Goal: Information Seeking & Learning: Learn about a topic

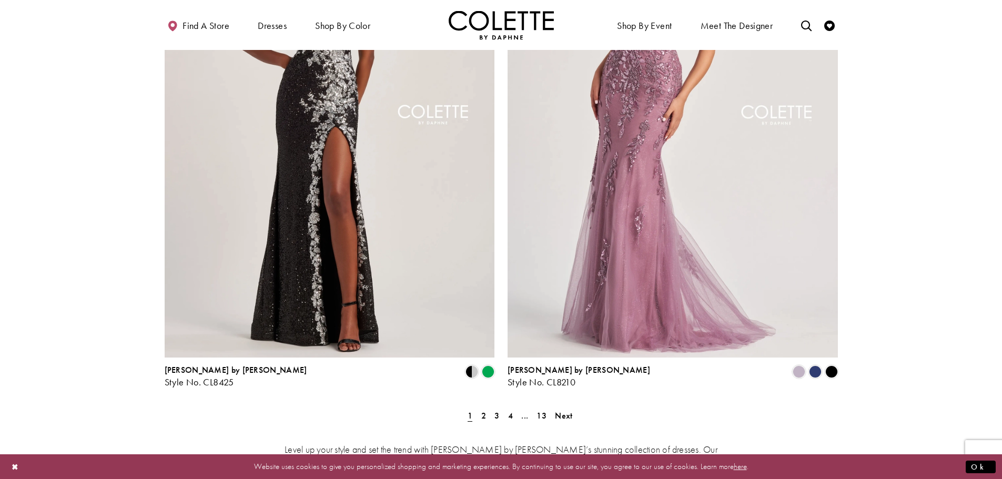
scroll to position [1893, 0]
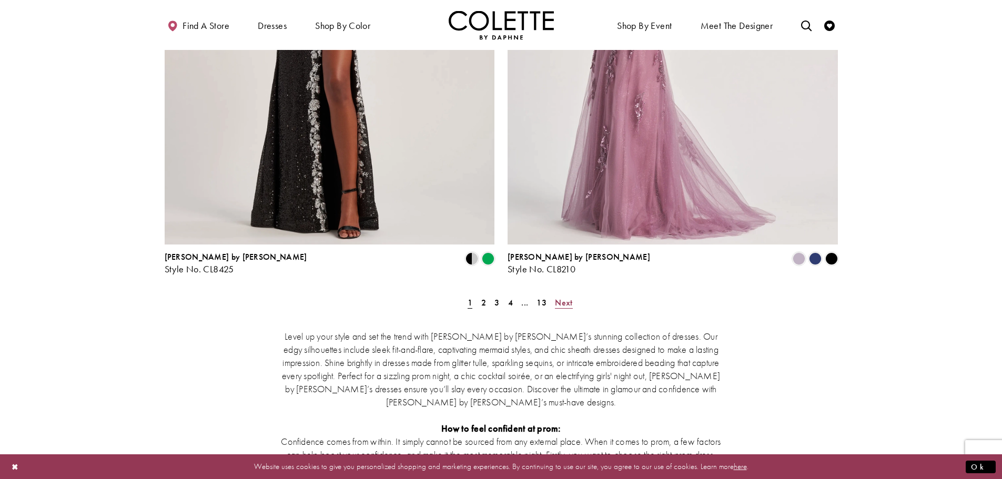
click at [563, 297] on span "Next" at bounding box center [563, 302] width 17 height 11
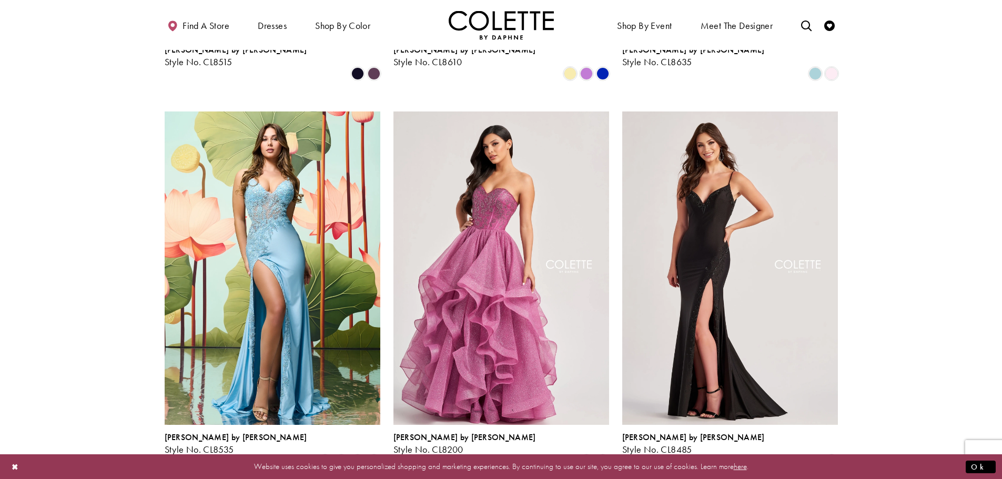
scroll to position [1214, 0]
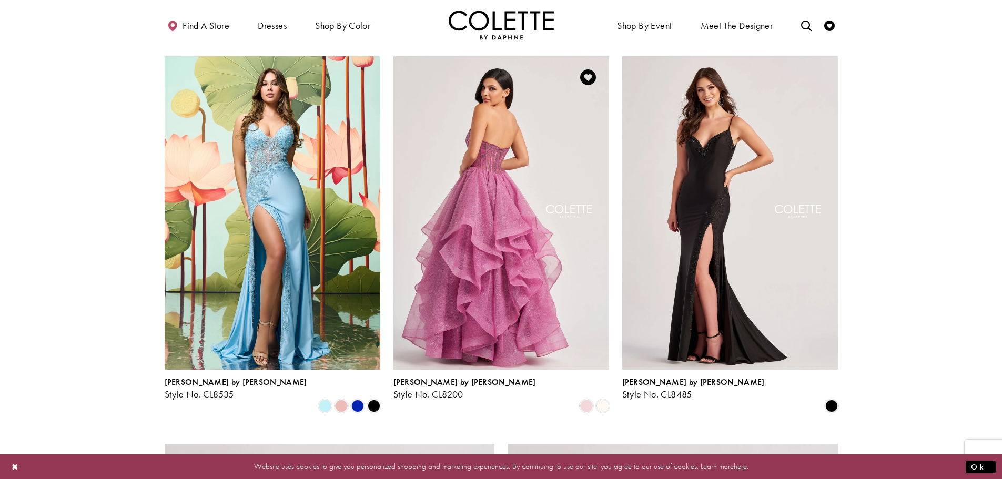
click at [570, 268] on img "Visit Colette by Daphne Style No. CL8200 Page" at bounding box center [501, 212] width 216 height 313
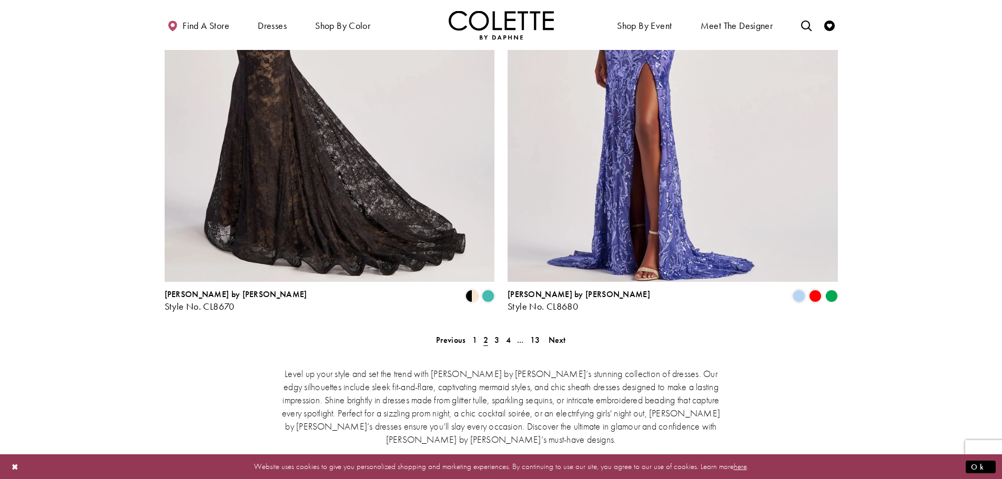
scroll to position [1950, 0]
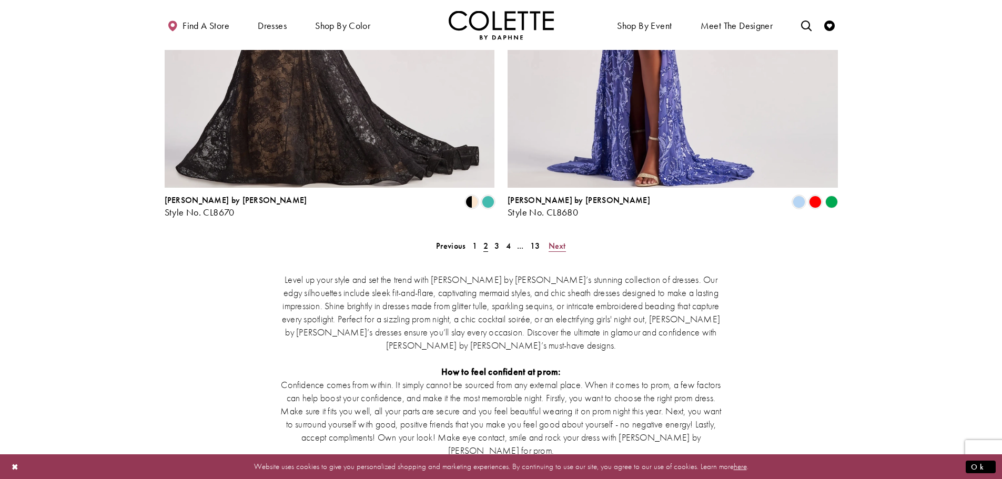
click at [553, 240] on span "Next" at bounding box center [556, 245] width 17 height 11
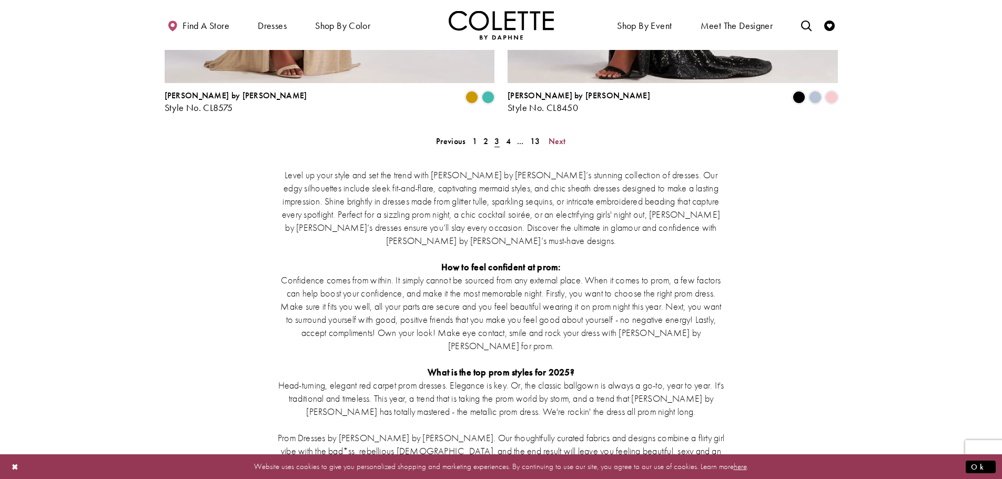
scroll to position [1950, 0]
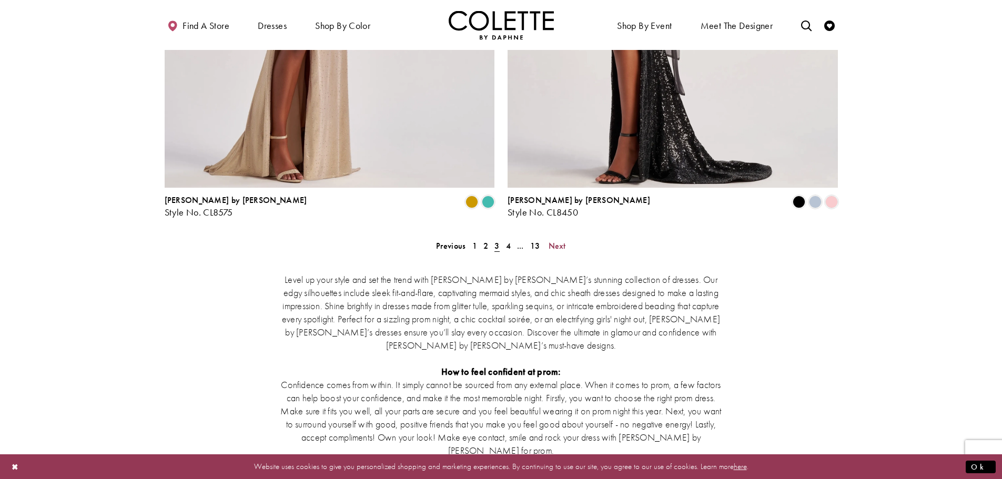
click at [553, 240] on span "Next" at bounding box center [556, 245] width 17 height 11
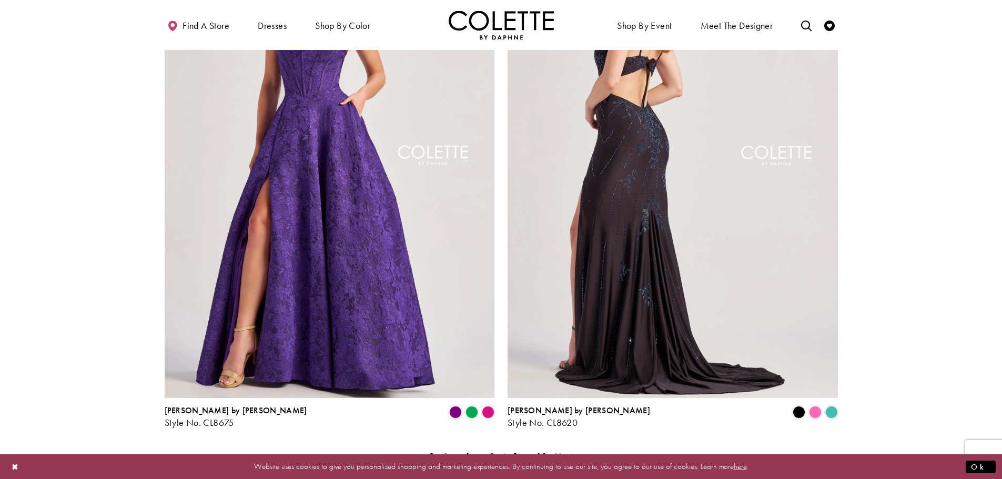
scroll to position [1950, 0]
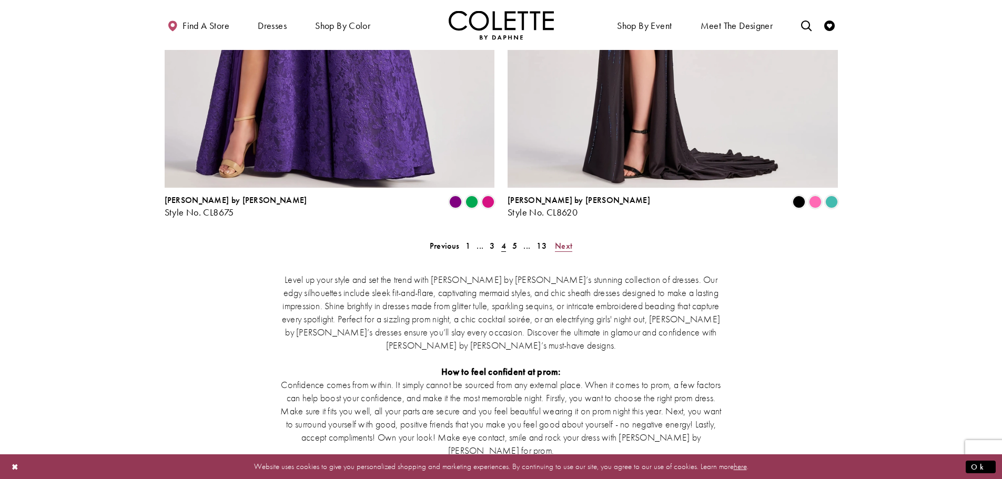
click at [563, 240] on span "Next" at bounding box center [563, 245] width 17 height 11
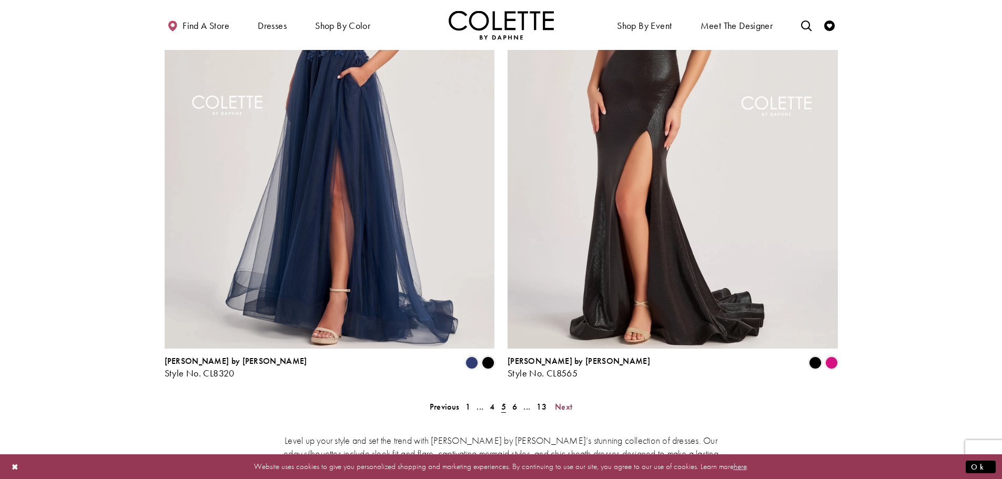
scroll to position [1792, 0]
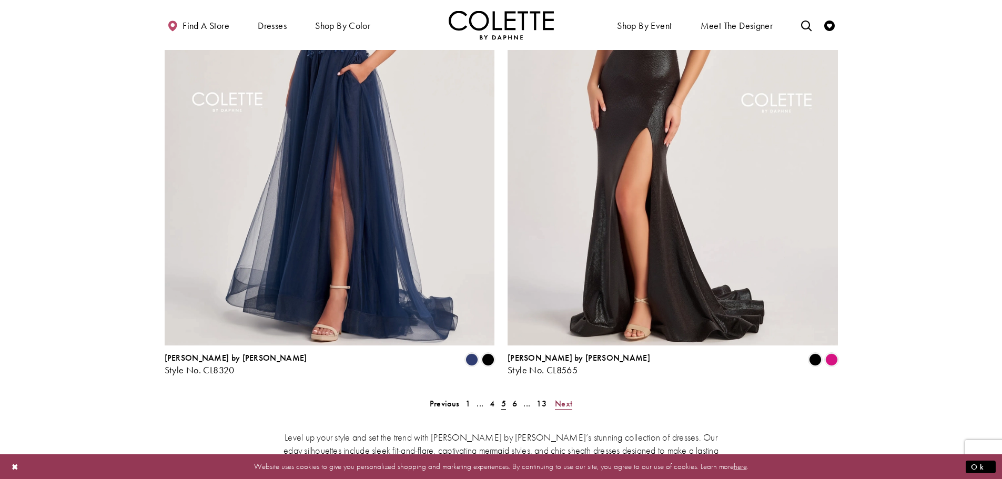
click at [566, 398] on span "Next" at bounding box center [563, 403] width 17 height 11
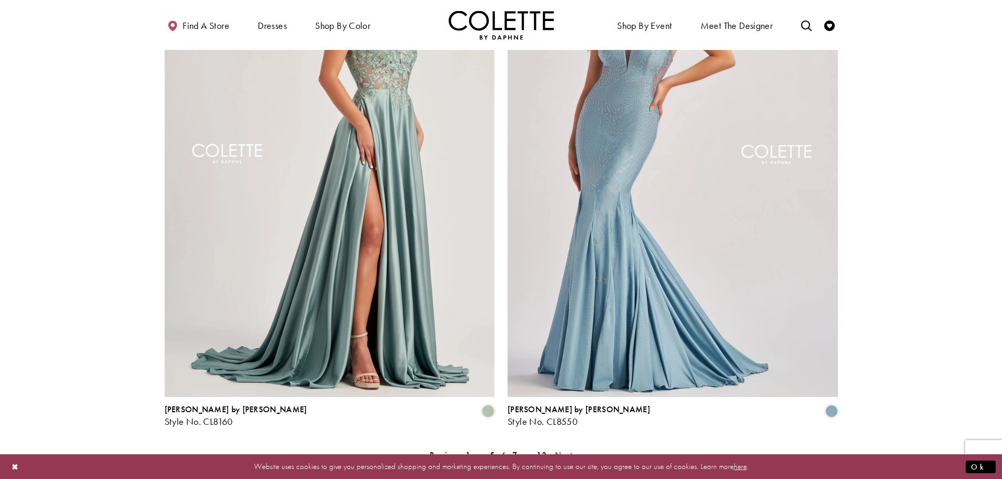
scroll to position [1897, 0]
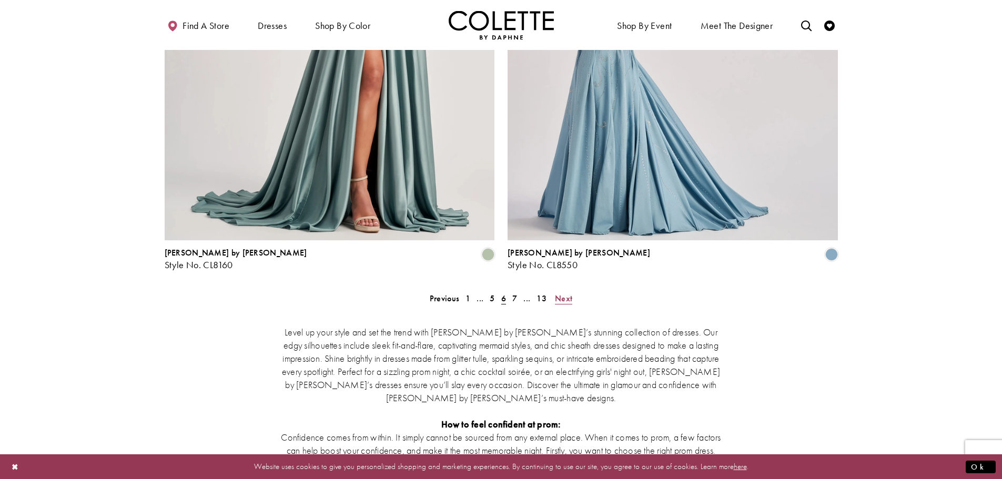
click at [564, 293] on span "Next" at bounding box center [563, 298] width 17 height 11
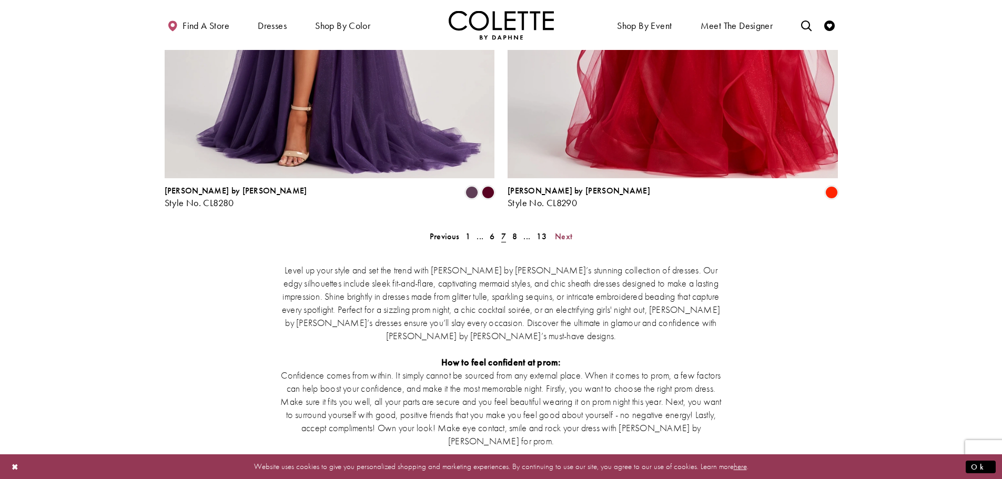
scroll to position [2002, 0]
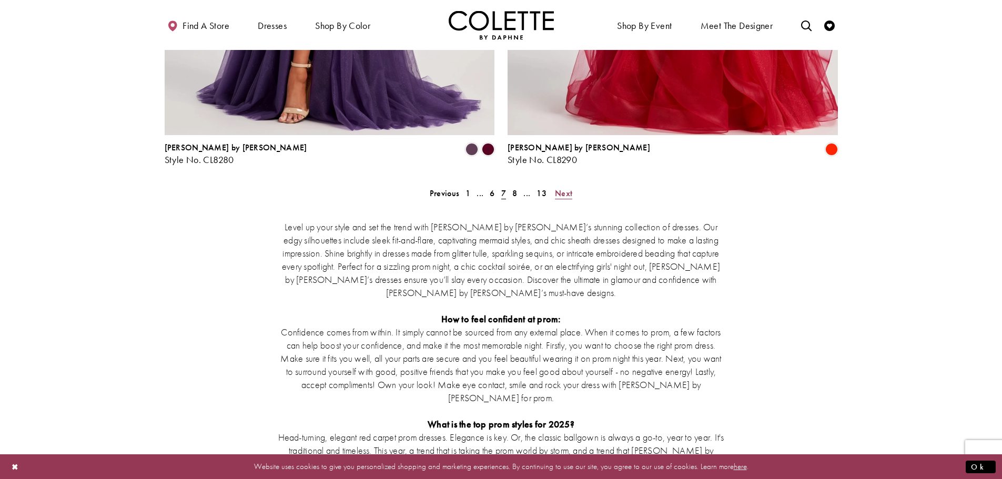
click at [560, 188] on span "Next" at bounding box center [563, 193] width 17 height 11
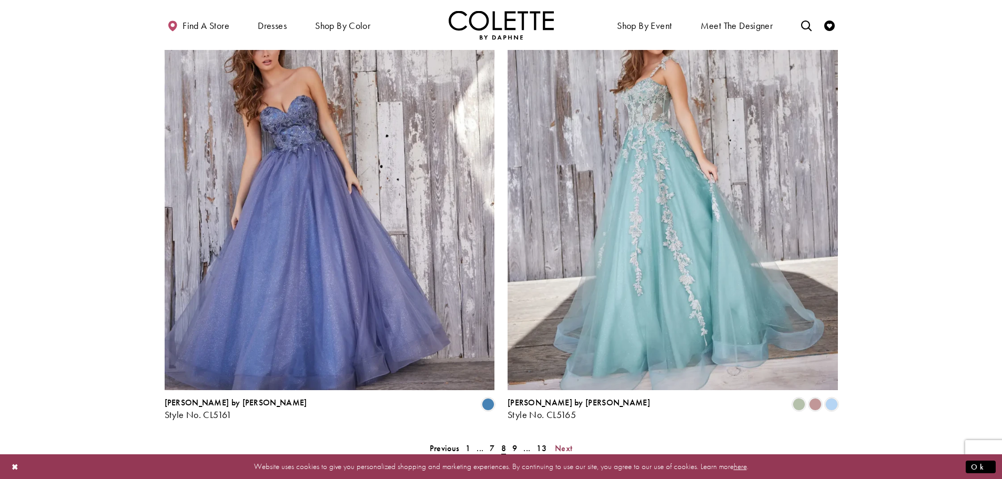
scroll to position [1844, 0]
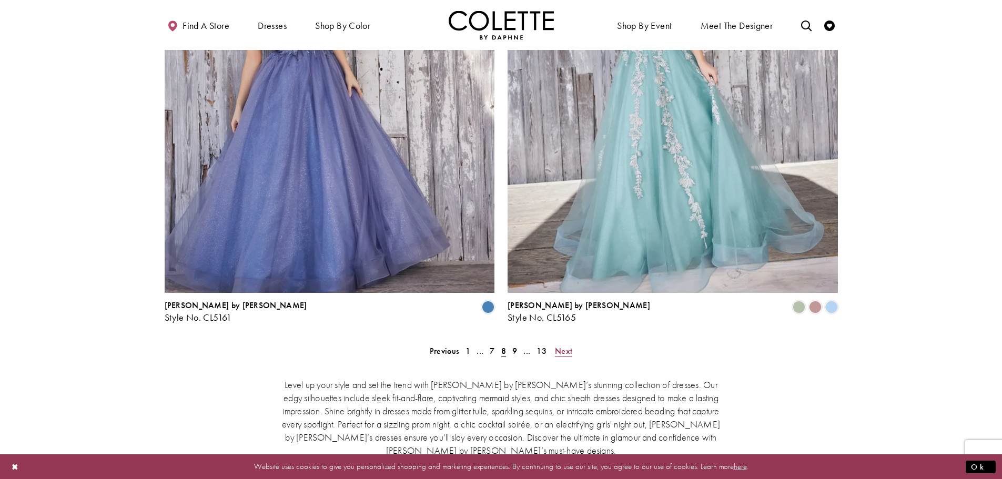
click at [558, 345] on span "Next" at bounding box center [563, 350] width 17 height 11
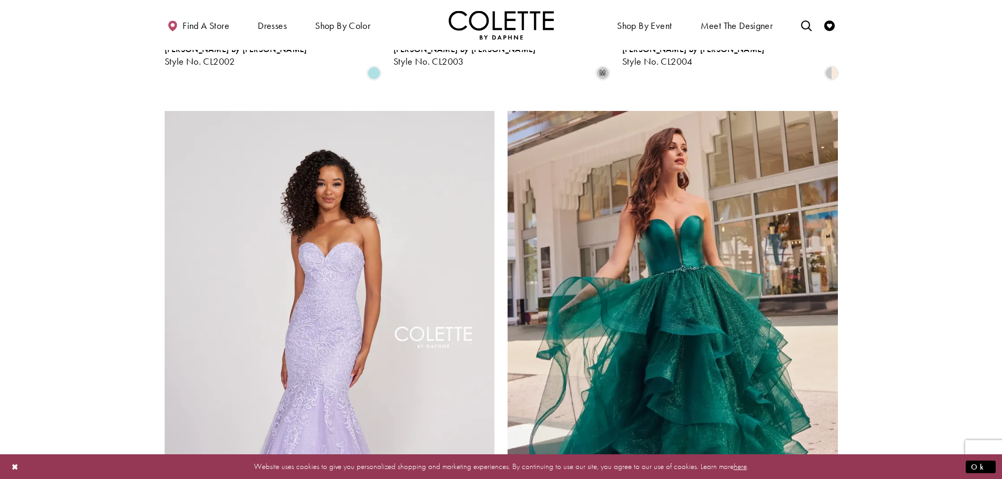
scroll to position [1634, 0]
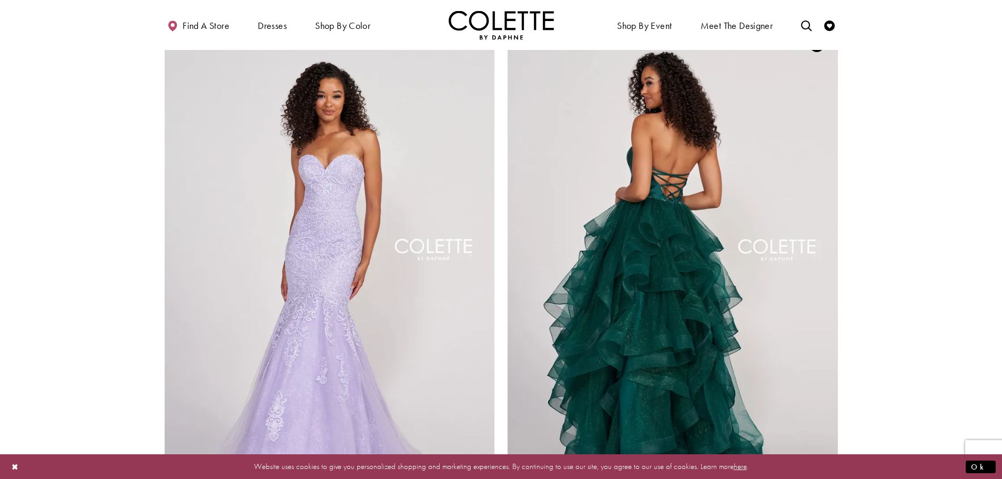
click at [649, 292] on img "Visit Colette by Daphne Style No. CL2006 Page" at bounding box center [672, 263] width 330 height 480
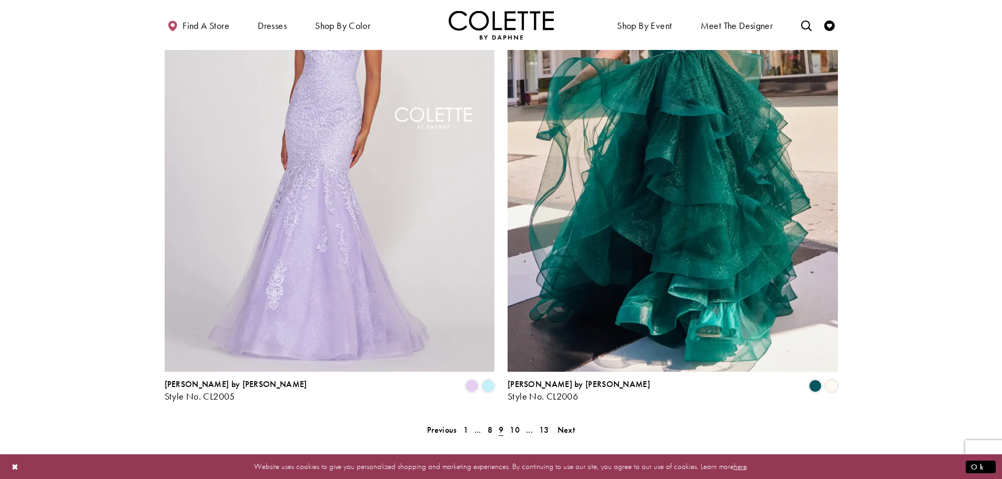
scroll to position [1897, 0]
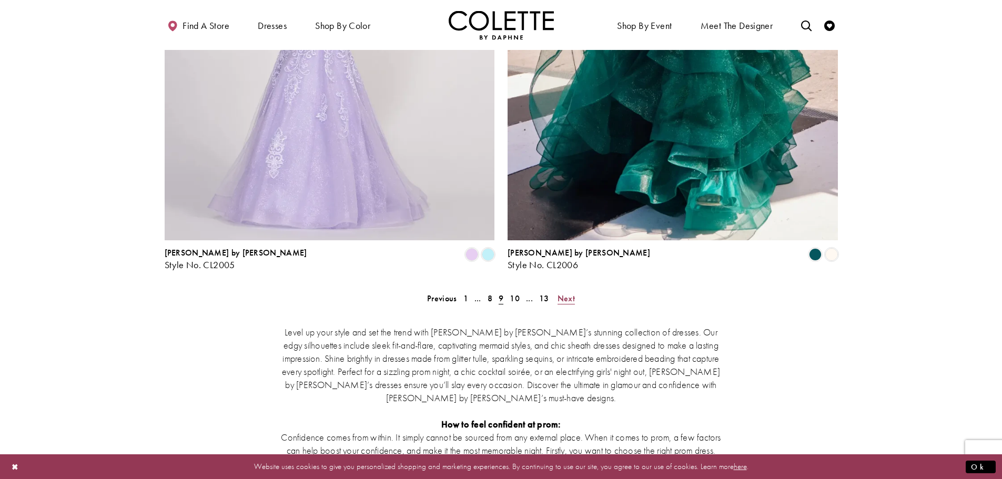
click at [567, 293] on span "Next" at bounding box center [565, 298] width 17 height 11
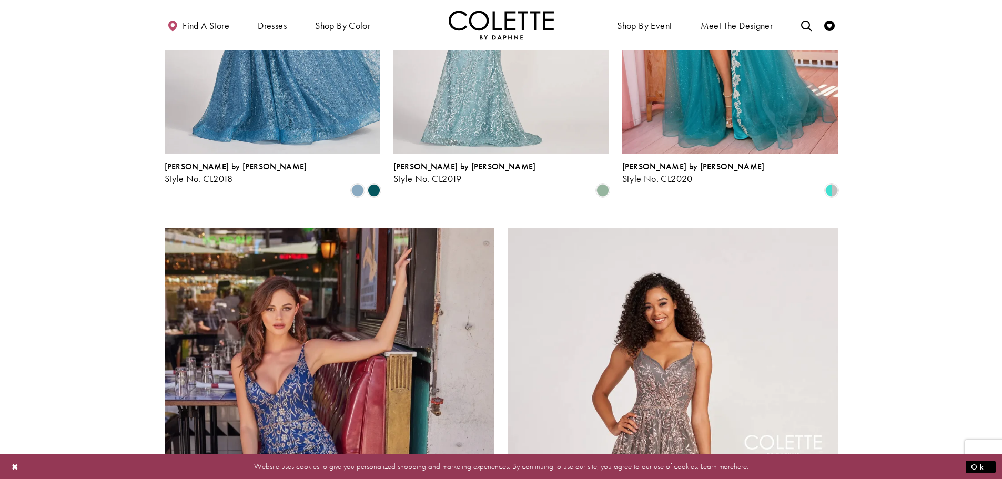
scroll to position [1582, 0]
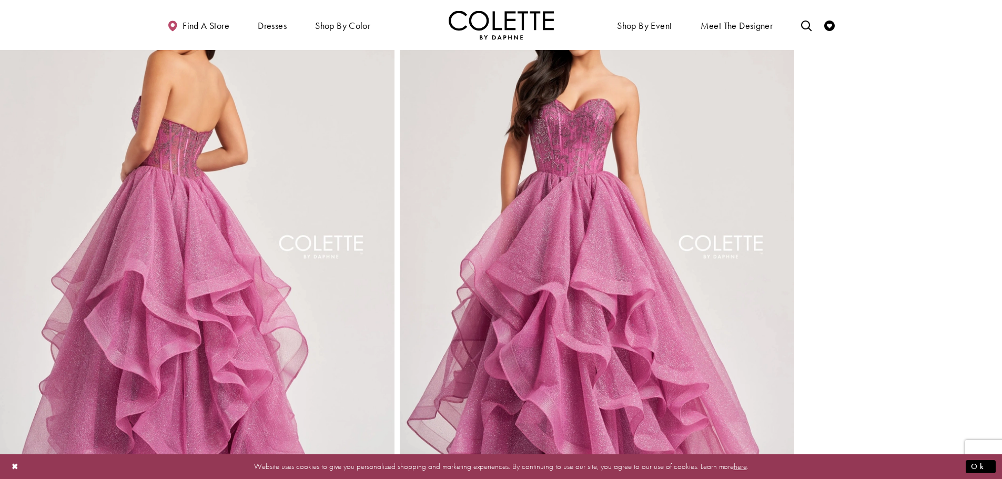
scroll to position [894, 0]
